Goal: Task Accomplishment & Management: Manage account settings

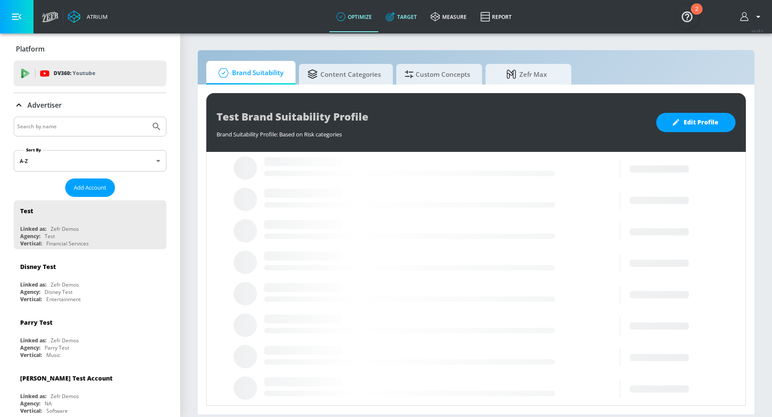
click at [402, 16] on link "Target" at bounding box center [400, 16] width 45 height 31
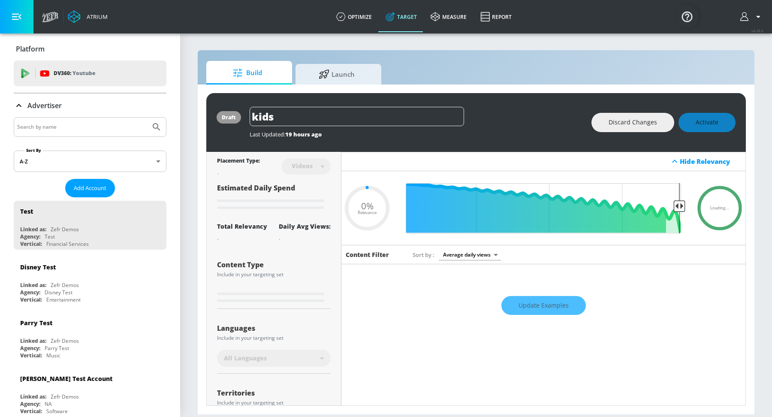
type input "0.05"
click at [89, 124] on input "Search by name" at bounding box center [82, 126] width 130 height 11
type input "[PERSON_NAME]'s"
click at [147, 117] on button "Submit Search" at bounding box center [156, 126] width 19 height 19
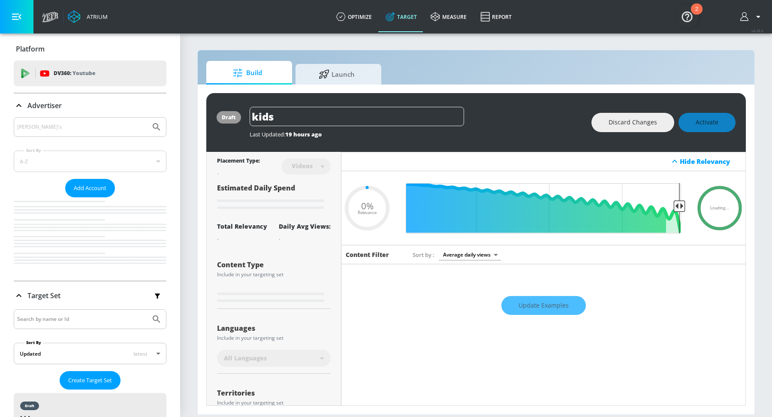
type input "0.05"
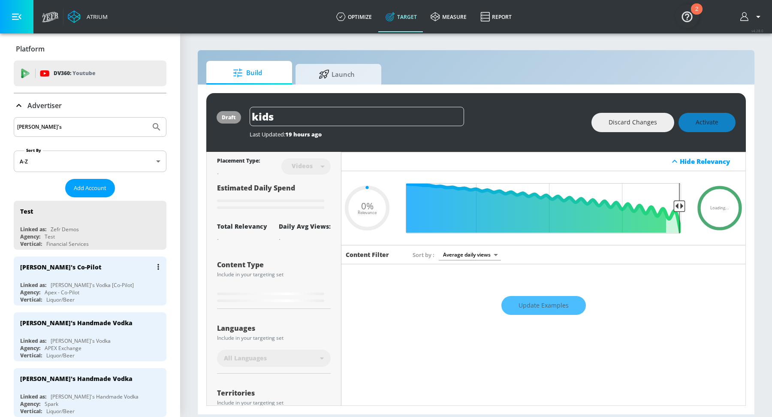
click at [113, 275] on div "[PERSON_NAME]'s Co-Pilot" at bounding box center [92, 266] width 144 height 21
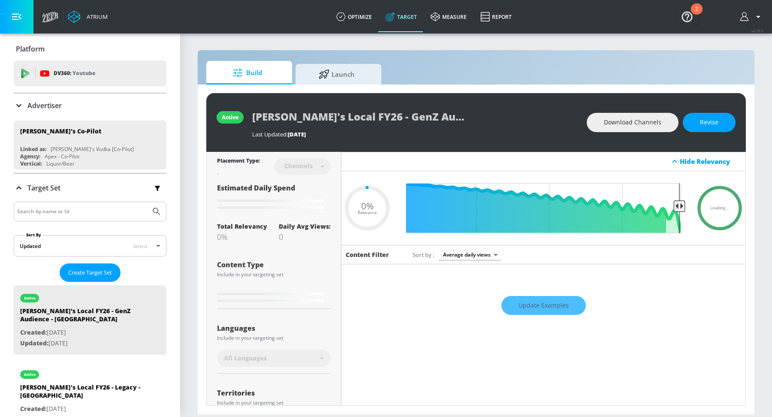
type input "0.27"
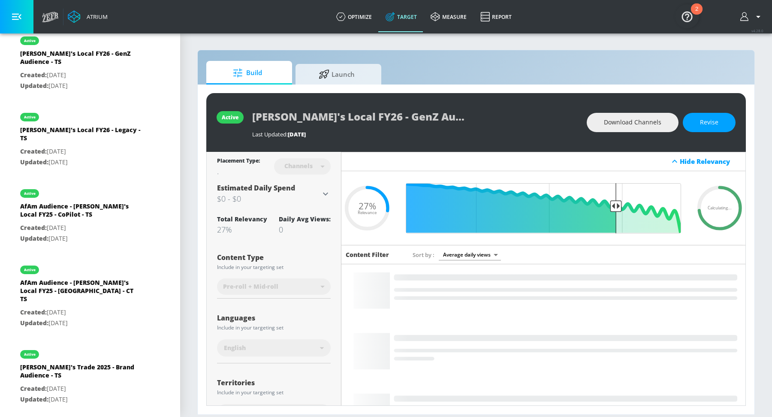
scroll to position [433, 0]
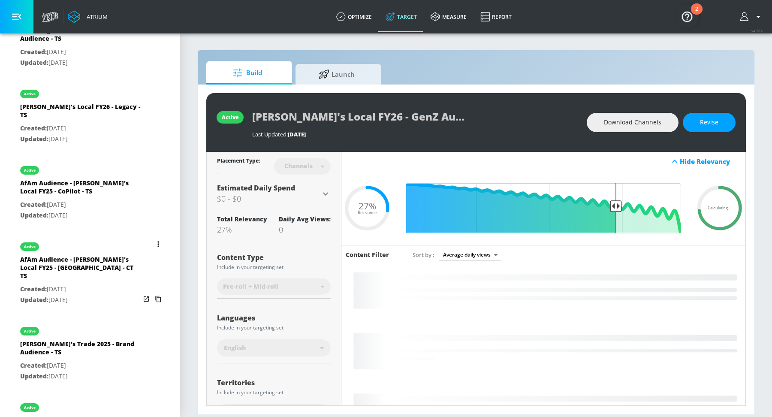
click at [93, 255] on div "AfAm Audience - [PERSON_NAME]'s Local FY25 - [GEOGRAPHIC_DATA] - CT TS" at bounding box center [80, 269] width 120 height 29
type input "AfAm Audience - [PERSON_NAME]'s Local FY25 - [GEOGRAPHIC_DATA] - CT TS"
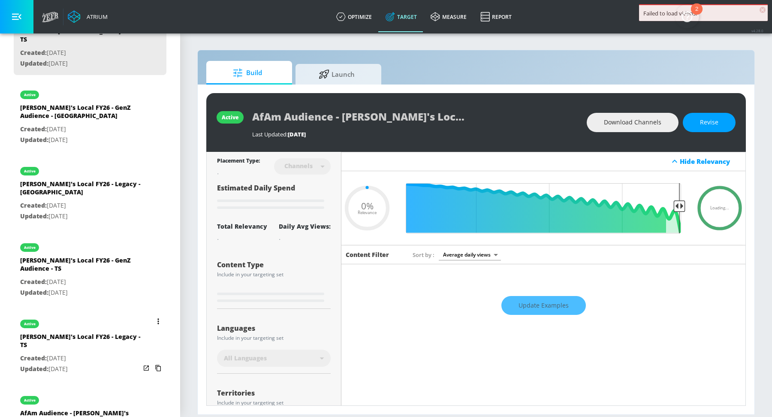
scroll to position [171, 0]
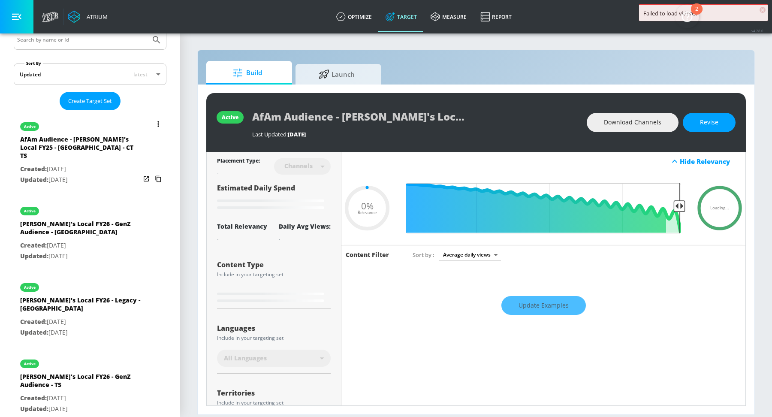
click at [85, 164] on p "Created: Mar. 11, 2025" at bounding box center [80, 169] width 120 height 11
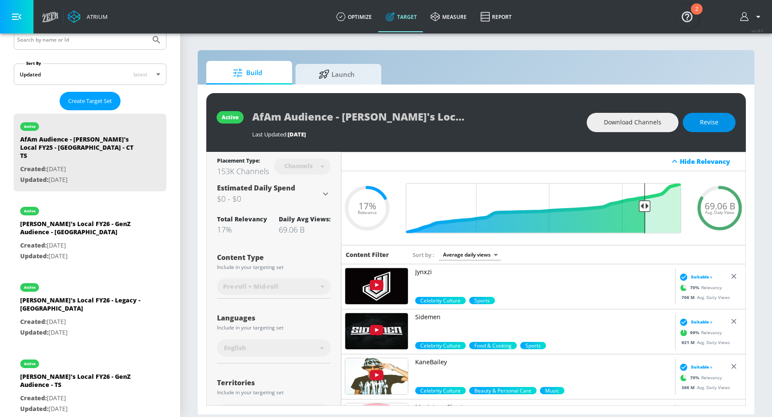
click at [713, 121] on span "Revise" at bounding box center [709, 122] width 18 height 11
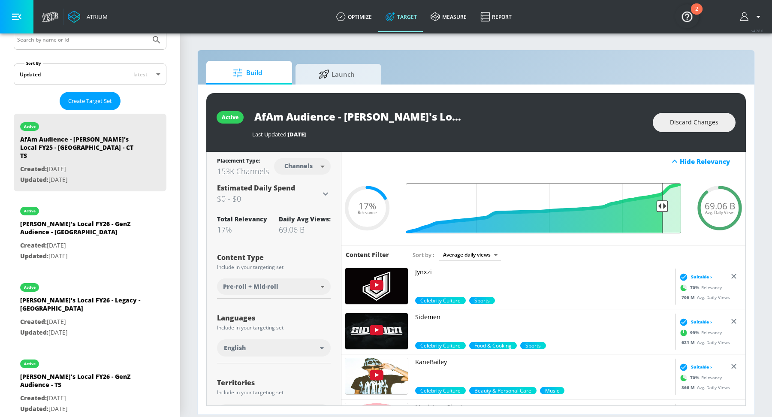
drag, startPoint x: 646, startPoint y: 204, endPoint x: 661, endPoint y: 204, distance: 15.9
type input "0.11"
click at [661, 204] on input "Final Threshold" at bounding box center [543, 208] width 284 height 50
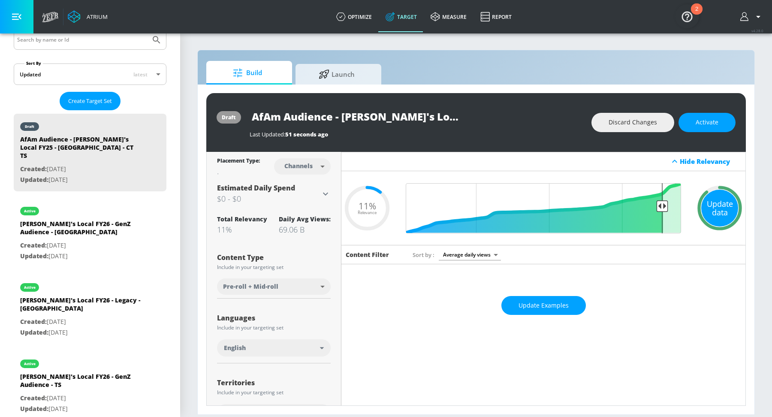
click at [722, 204] on div "Update data" at bounding box center [719, 207] width 37 height 37
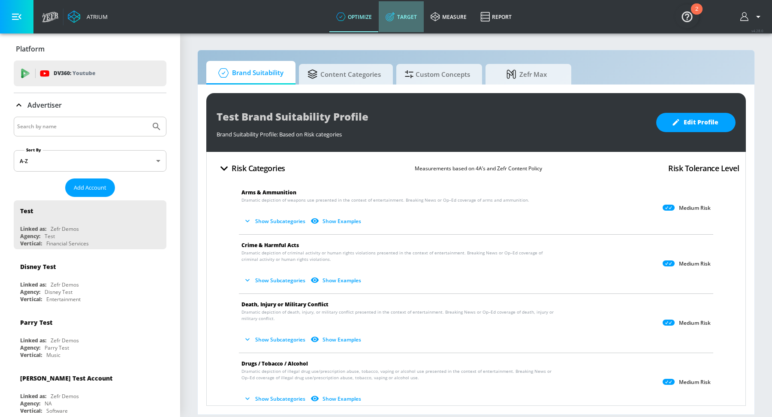
click at [398, 23] on link "Target" at bounding box center [400, 16] width 45 height 31
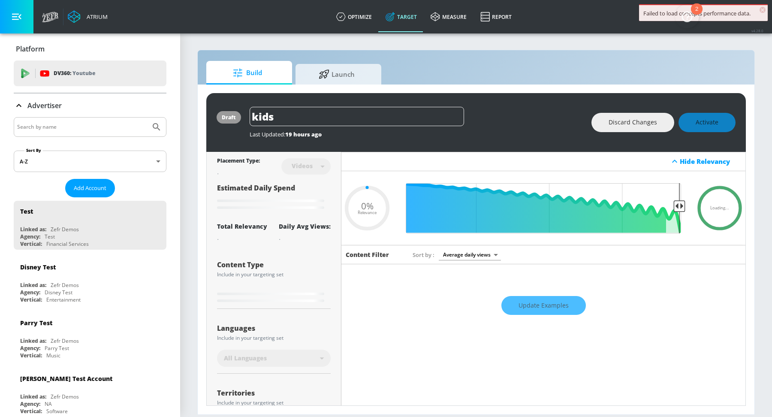
click at [71, 124] on input "Search by name" at bounding box center [82, 126] width 130 height 11
type input "0.89"
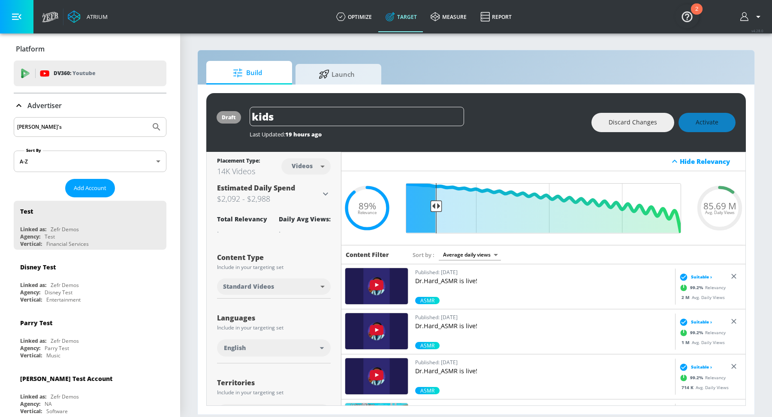
type input "[PERSON_NAME]'s"
click at [147, 117] on button "Submit Search" at bounding box center [156, 126] width 19 height 19
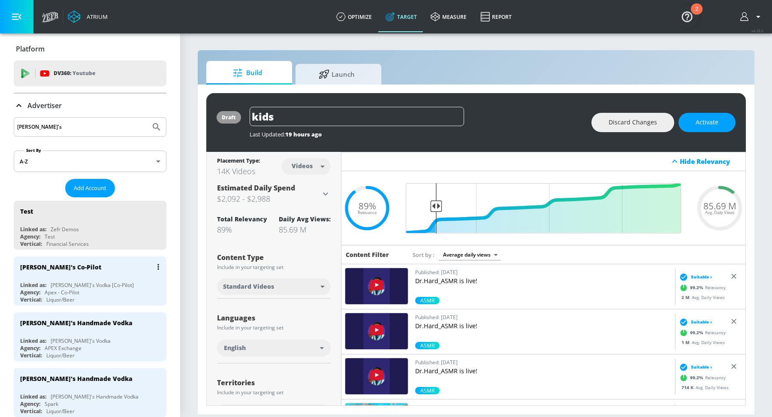
click at [91, 273] on div "[PERSON_NAME]'s Co-Pilot" at bounding box center [92, 266] width 144 height 21
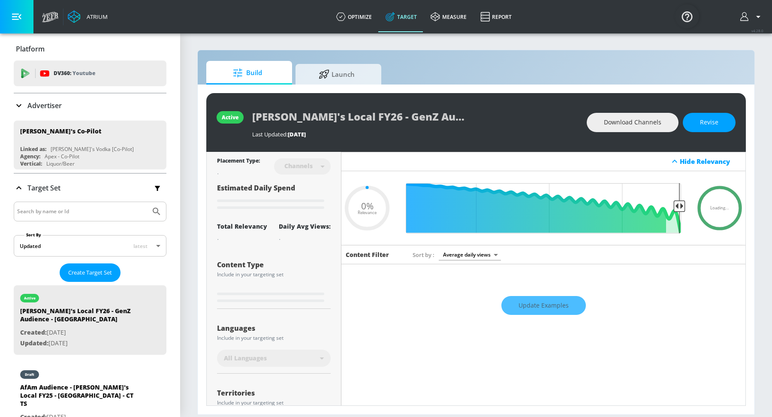
type input "0.05"
click at [74, 383] on div "AfAm Audience - [PERSON_NAME]'s Local FY25 - [GEOGRAPHIC_DATA] - CT TS" at bounding box center [80, 397] width 120 height 29
type input "AfAm Audience - [PERSON_NAME]'s Local FY25 - [GEOGRAPHIC_DATA] - CT TS"
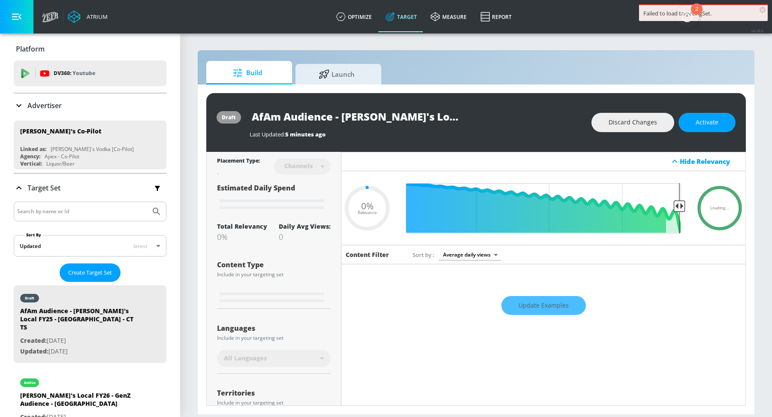
click at [763, 9] on span "×" at bounding box center [762, 10] width 6 height 6
type input "0.11"
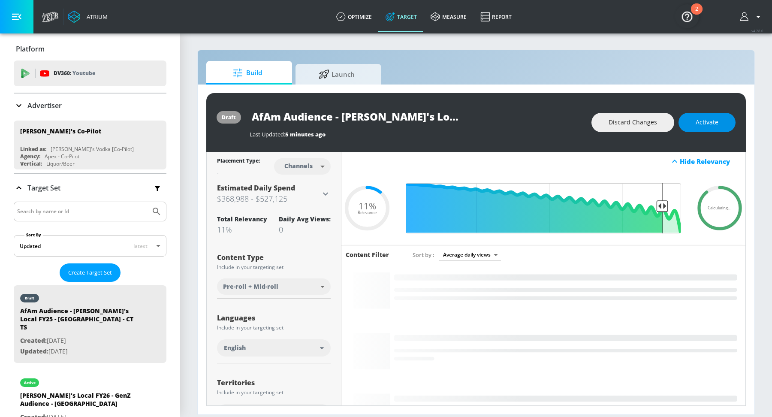
click at [707, 122] on span "Activate" at bounding box center [706, 122] width 23 height 11
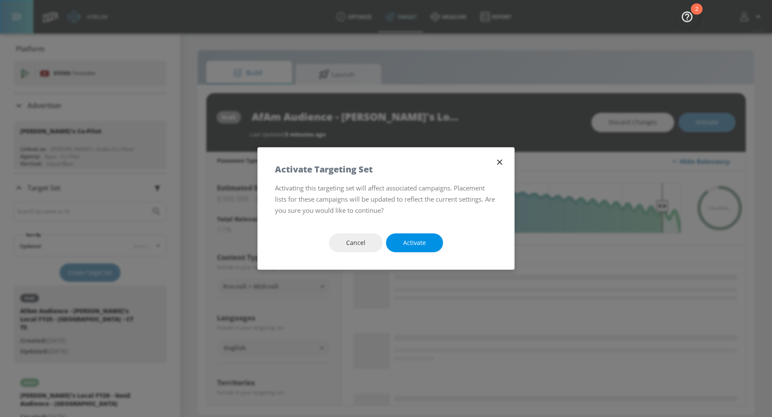
click at [414, 244] on span "Activate" at bounding box center [414, 242] width 23 height 11
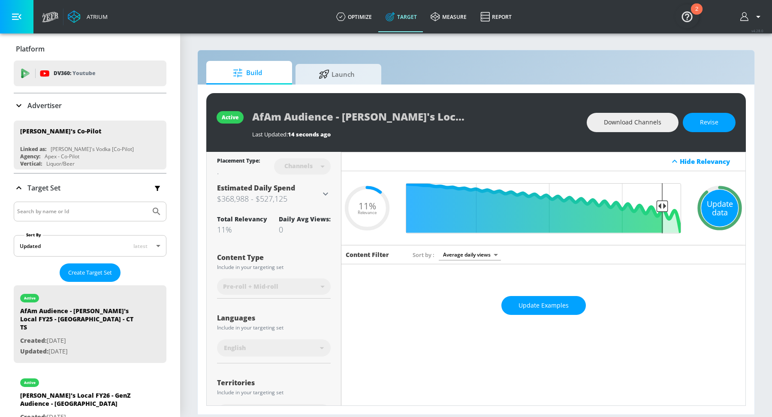
click at [722, 198] on div "Update data" at bounding box center [719, 207] width 37 height 37
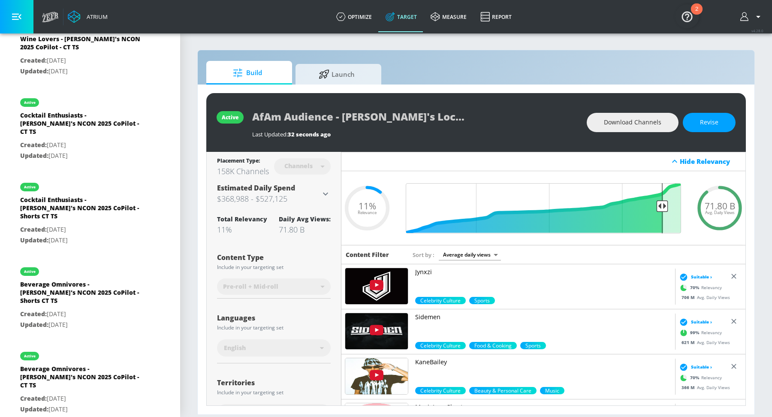
scroll to position [1342, 0]
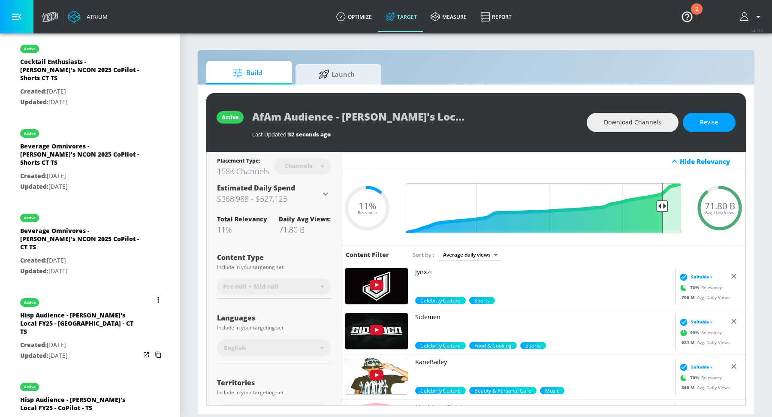
click at [82, 311] on div "Hisp Audience - [PERSON_NAME]'s Local FY25 - [GEOGRAPHIC_DATA] - CT TS" at bounding box center [80, 325] width 120 height 29
type input "Hisp Audience - [PERSON_NAME]'s Local FY25 - [GEOGRAPHIC_DATA] - CT TS"
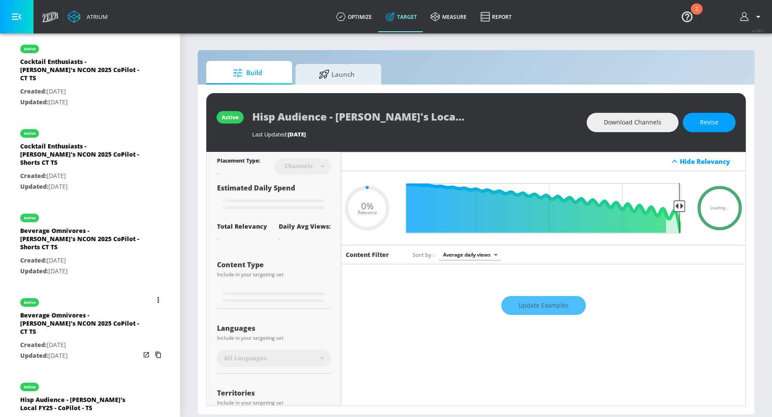
type input "0.38"
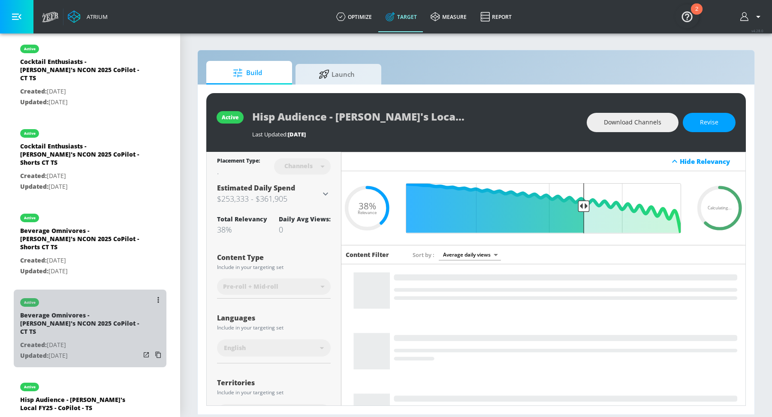
click at [117, 339] on p "Created: [DATE]" at bounding box center [80, 344] width 120 height 11
type input "Beverage Omnivores - [PERSON_NAME]'s NCON 2025 CoPilot - CT TS"
type input "0.05"
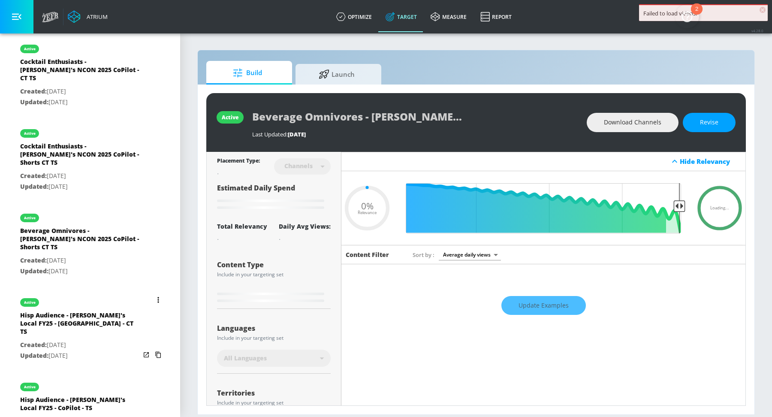
click at [105, 311] on div "Hisp Audience - [PERSON_NAME]'s Local FY25 - [GEOGRAPHIC_DATA] - CT TS" at bounding box center [80, 325] width 120 height 29
type input "Hisp Audience - [PERSON_NAME]'s Local FY25 - [GEOGRAPHIC_DATA] - CT TS"
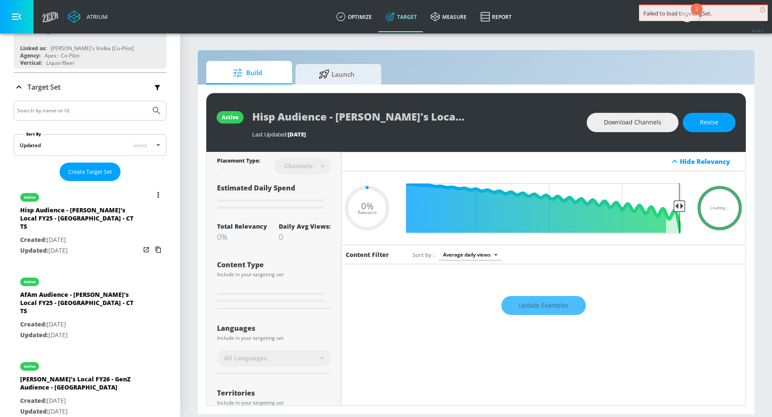
scroll to position [100, 0]
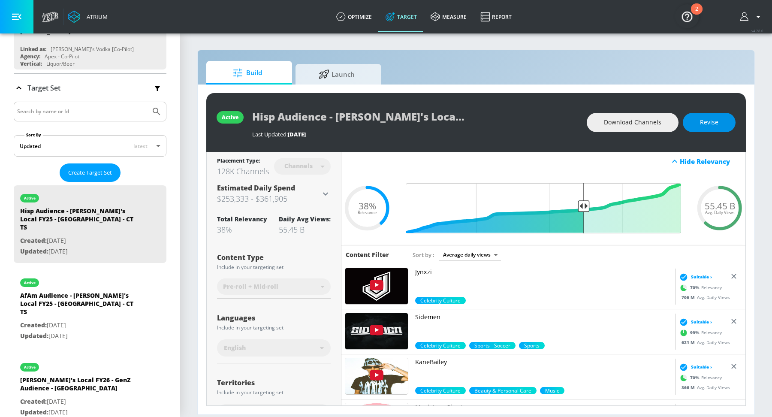
click at [701, 123] on span "Revise" at bounding box center [709, 122] width 18 height 11
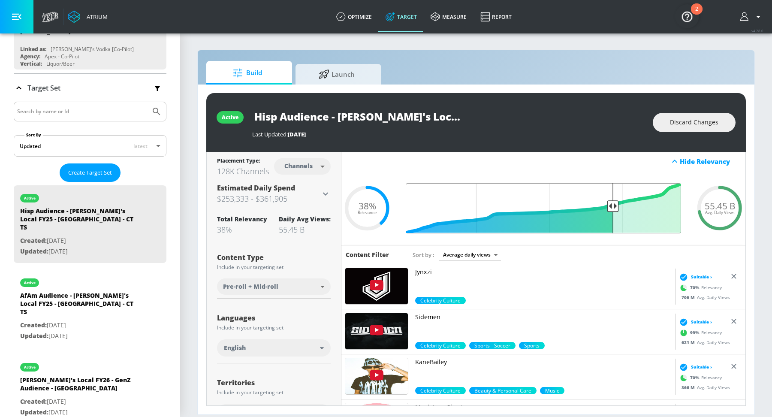
drag, startPoint x: 586, startPoint y: 204, endPoint x: 614, endPoint y: 204, distance: 28.3
type input "0.28"
click at [614, 204] on input "Final Threshold" at bounding box center [543, 208] width 284 height 50
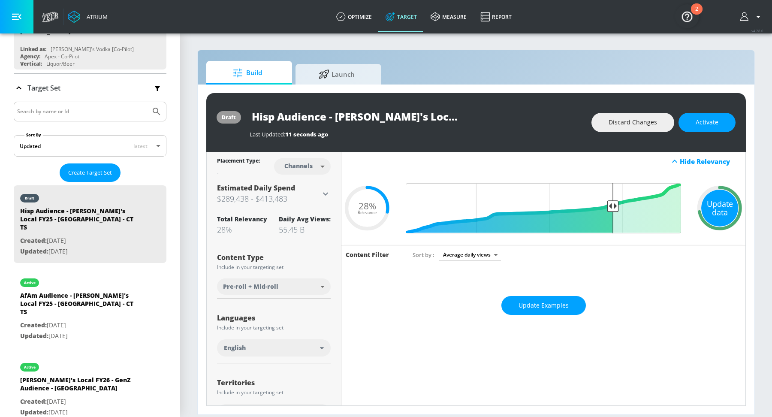
click at [711, 196] on div "Update data" at bounding box center [719, 207] width 37 height 37
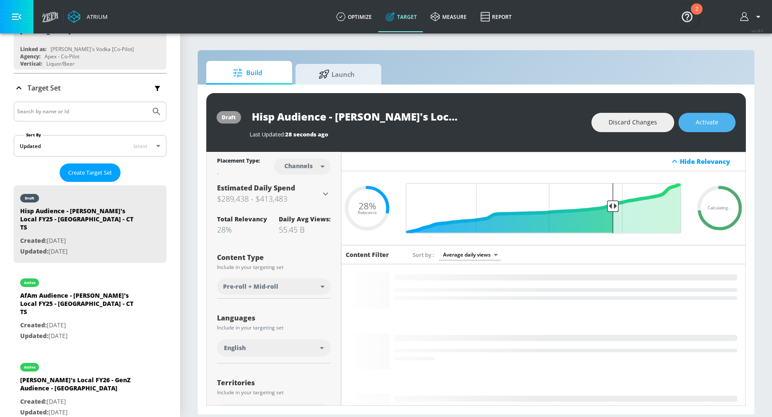
click at [712, 120] on span "Activate" at bounding box center [706, 122] width 23 height 11
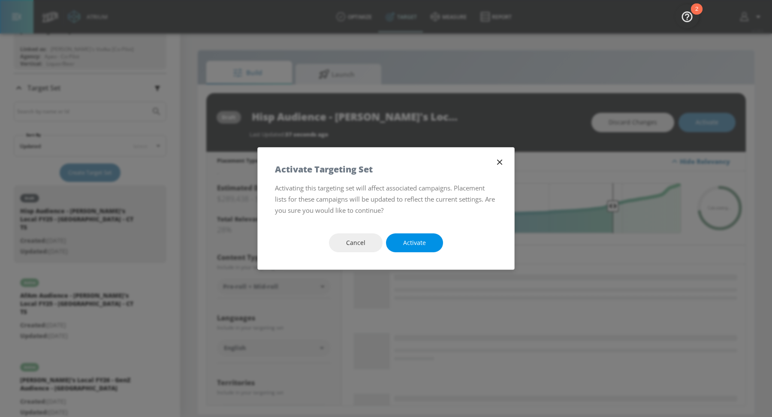
click at [426, 241] on button "Activate" at bounding box center [414, 242] width 57 height 19
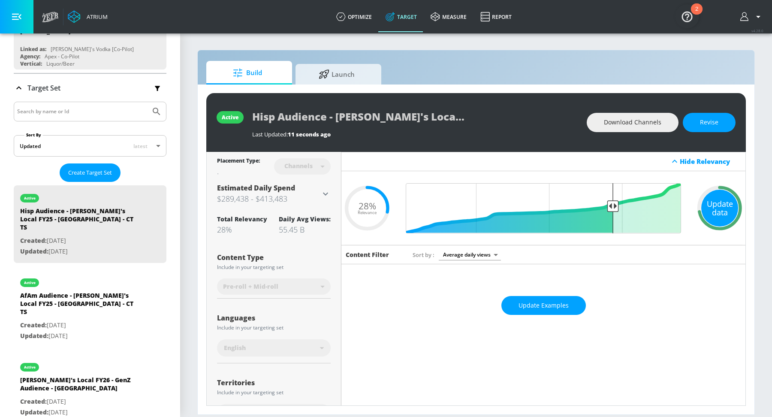
click at [724, 207] on div "Update data" at bounding box center [719, 207] width 37 height 37
